Goal: Task Accomplishment & Management: Use online tool/utility

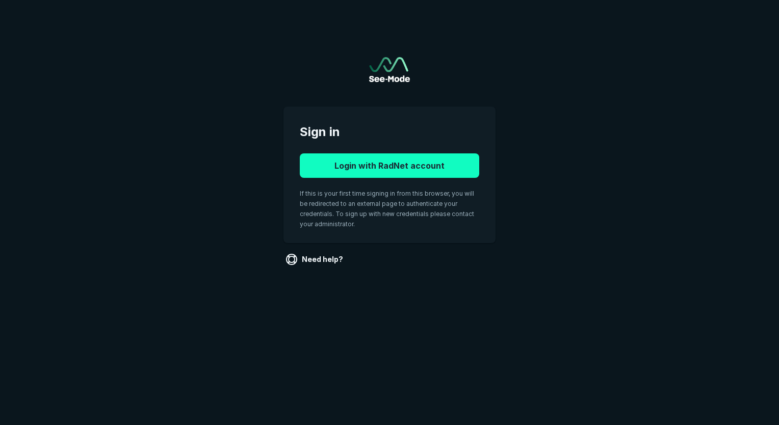
click at [425, 163] on button "Login with RadNet account" at bounding box center [389, 165] width 179 height 24
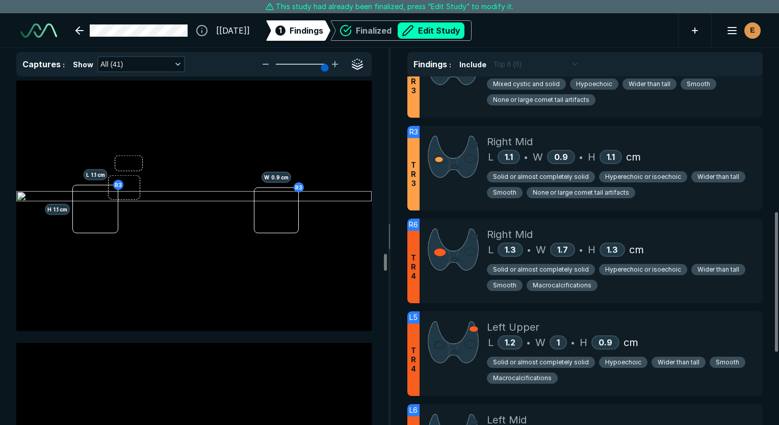
scroll to position [5868, 0]
